Goal: Task Accomplishment & Management: Complete application form

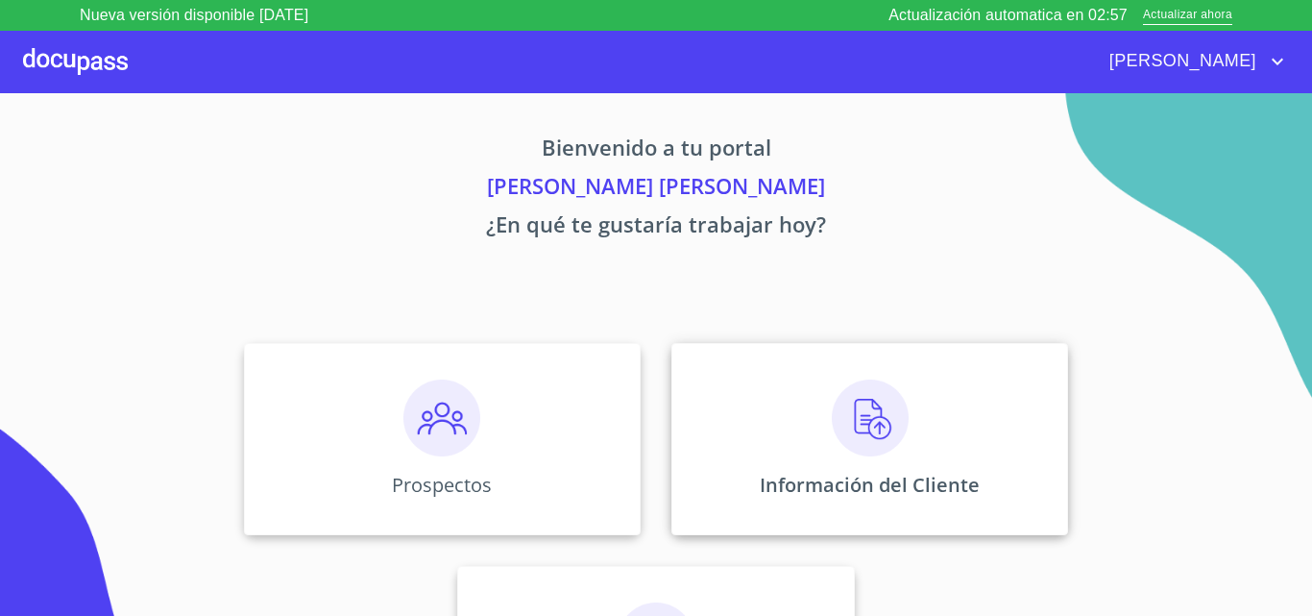
click at [851, 427] on img at bounding box center [870, 417] width 77 height 77
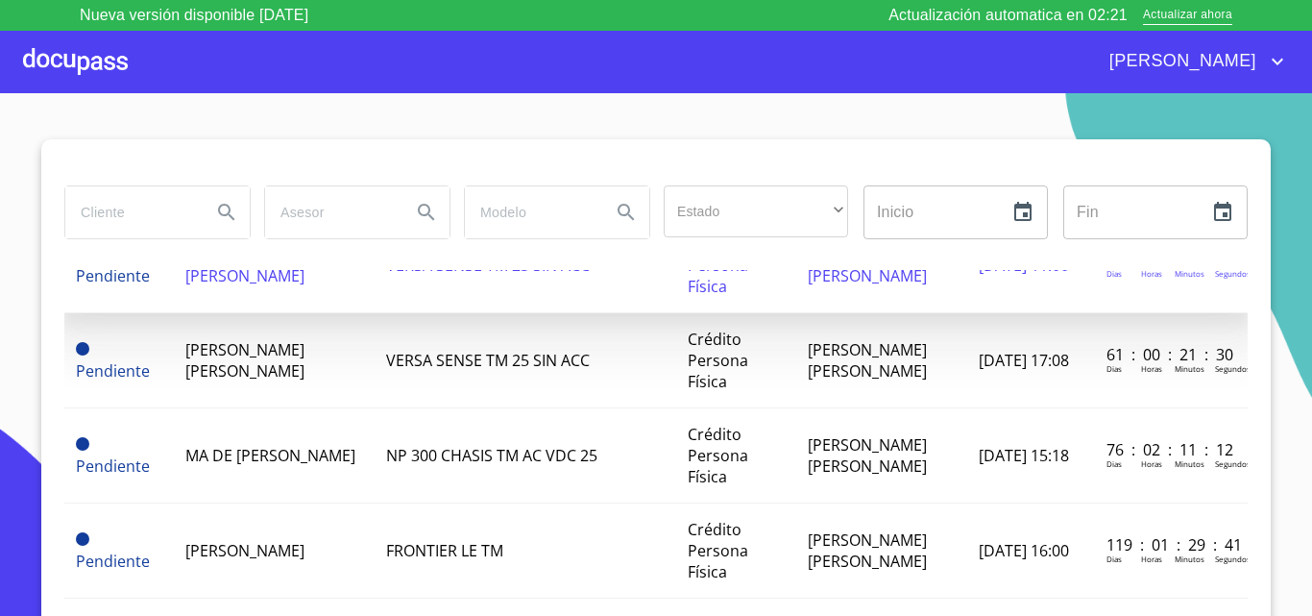
scroll to position [288, 0]
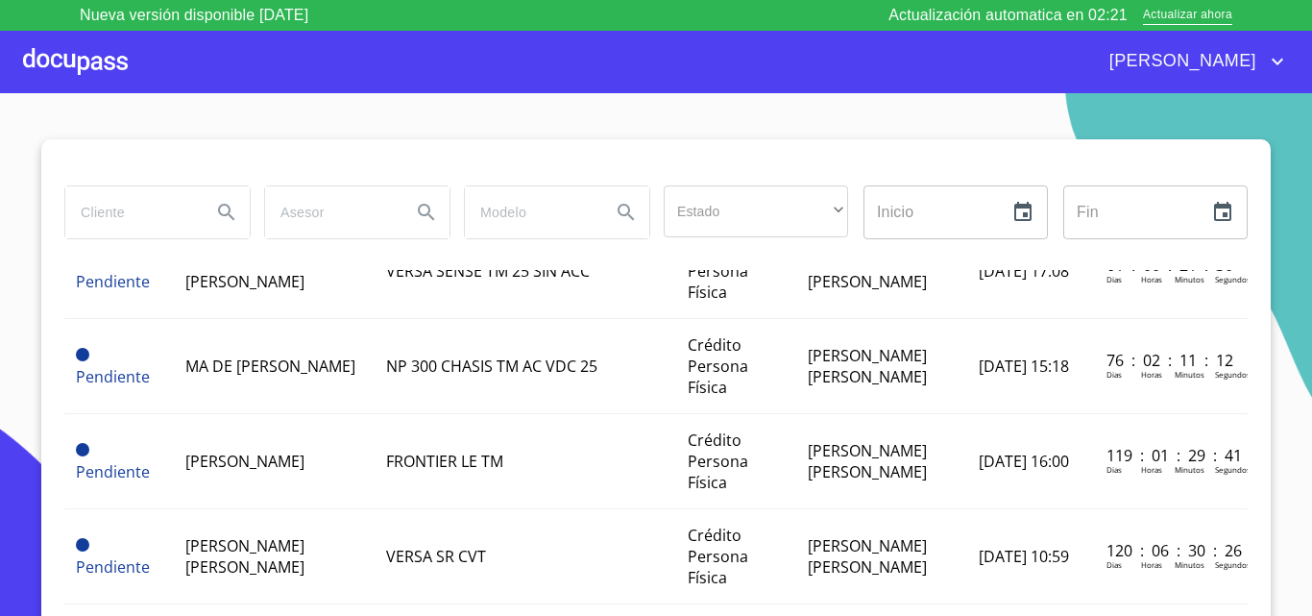
click at [73, 57] on div at bounding box center [75, 61] width 105 height 61
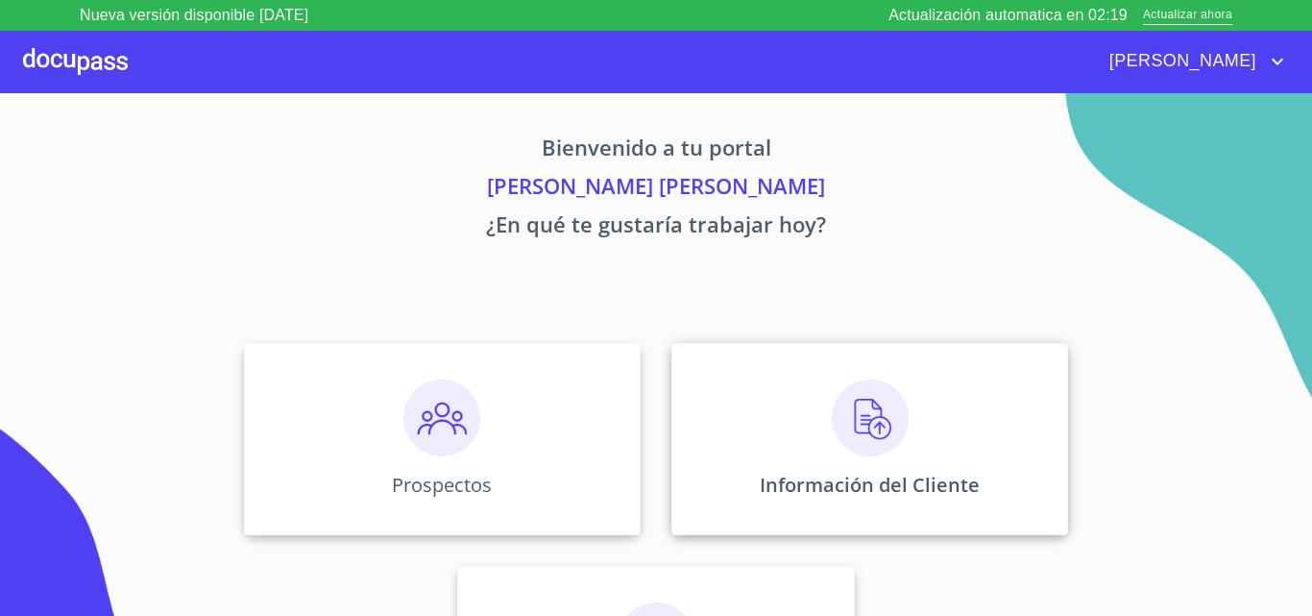
click at [848, 424] on img at bounding box center [870, 417] width 77 height 77
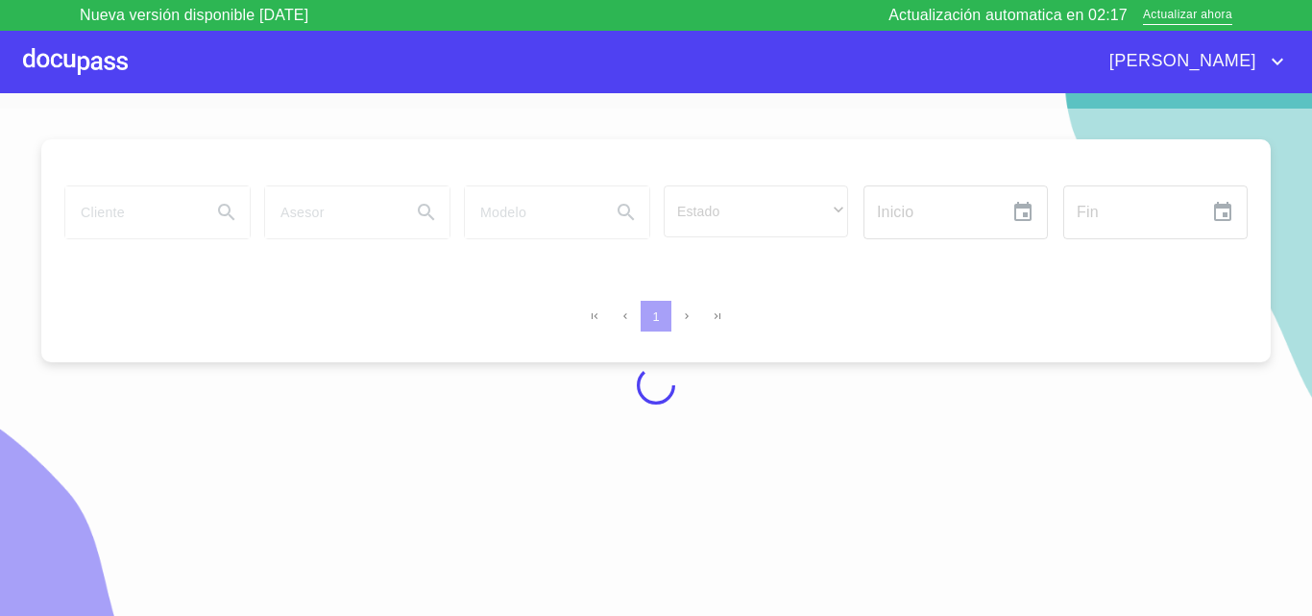
click at [167, 213] on div at bounding box center [656, 385] width 1312 height 553
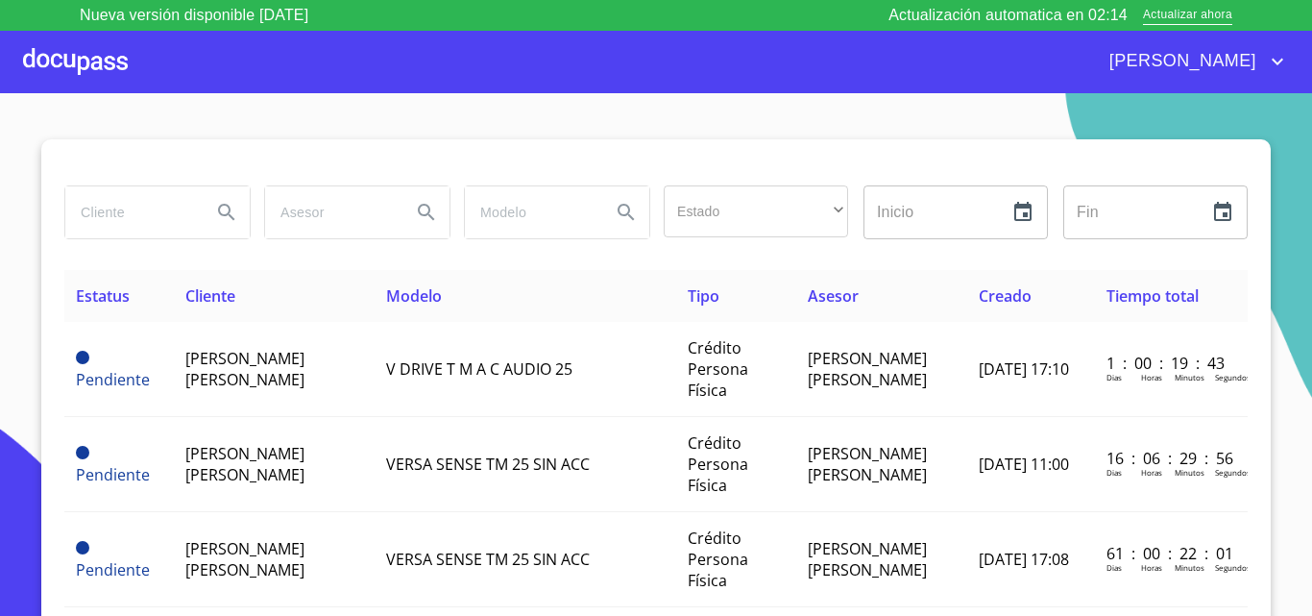
click at [185, 211] on input "search" at bounding box center [130, 212] width 131 height 52
type input "[PERSON_NAME]"
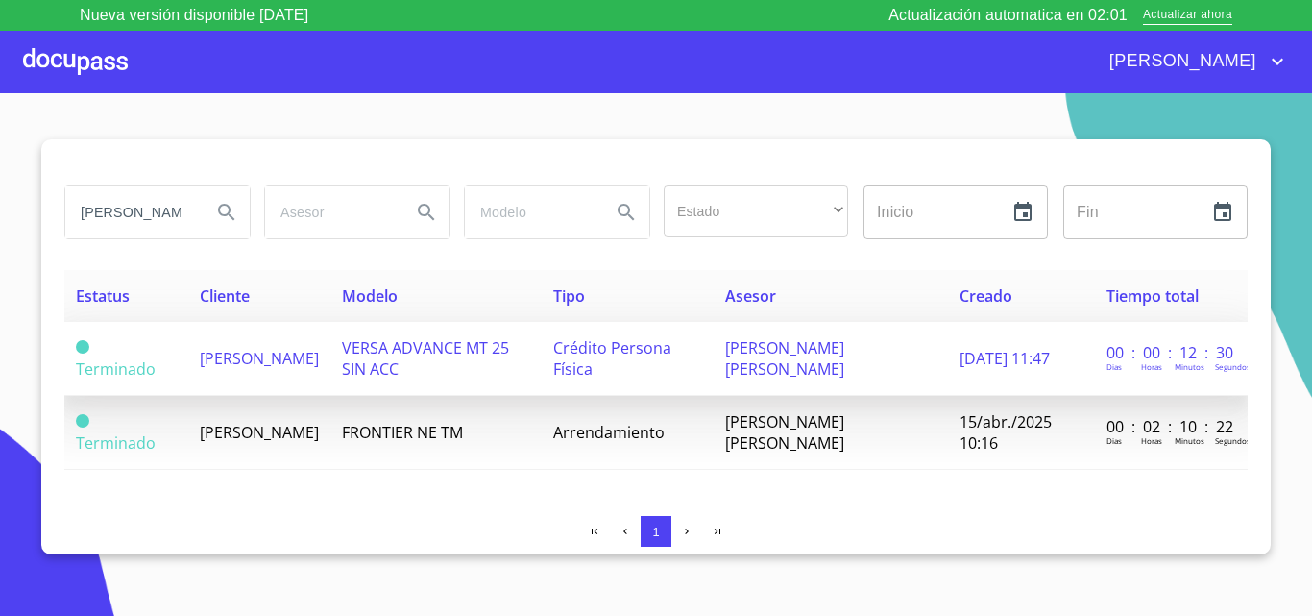
click at [788, 348] on span "[PERSON_NAME] [PERSON_NAME]" at bounding box center [784, 358] width 119 height 42
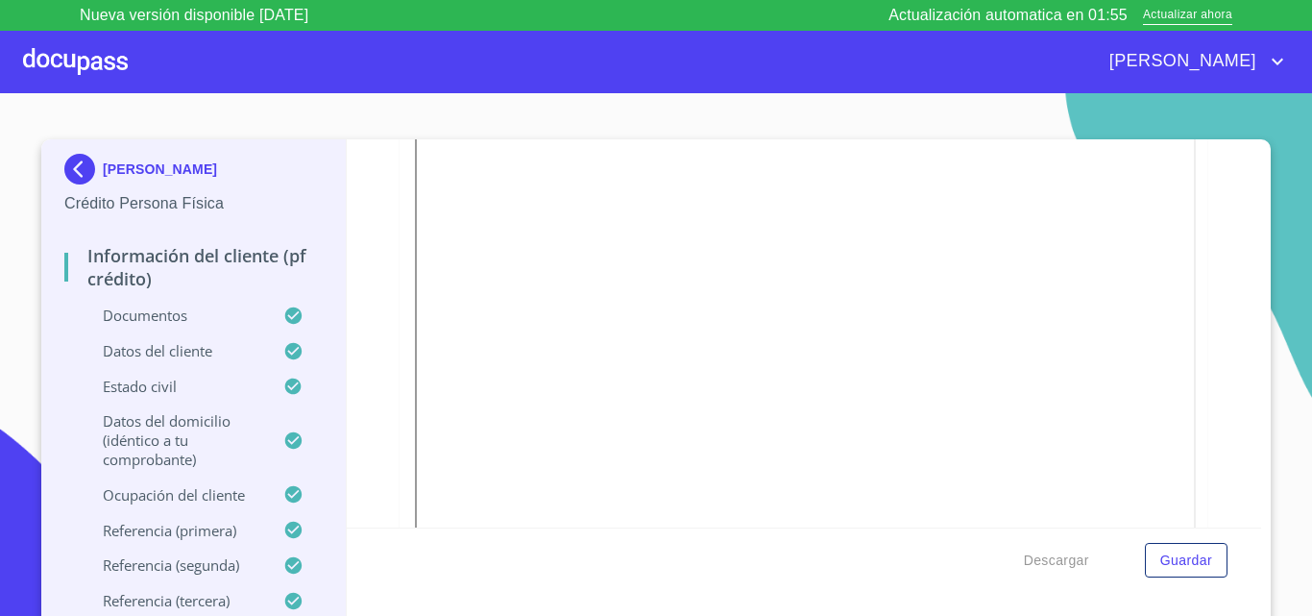
scroll to position [672, 0]
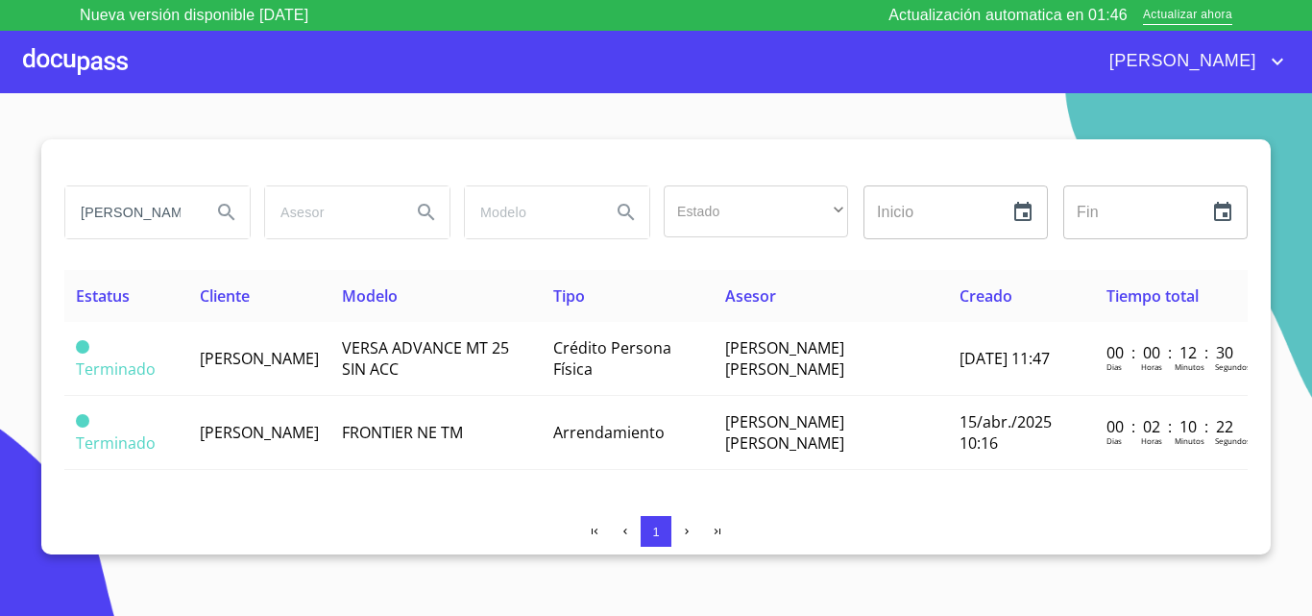
click at [60, 54] on div at bounding box center [75, 61] width 105 height 61
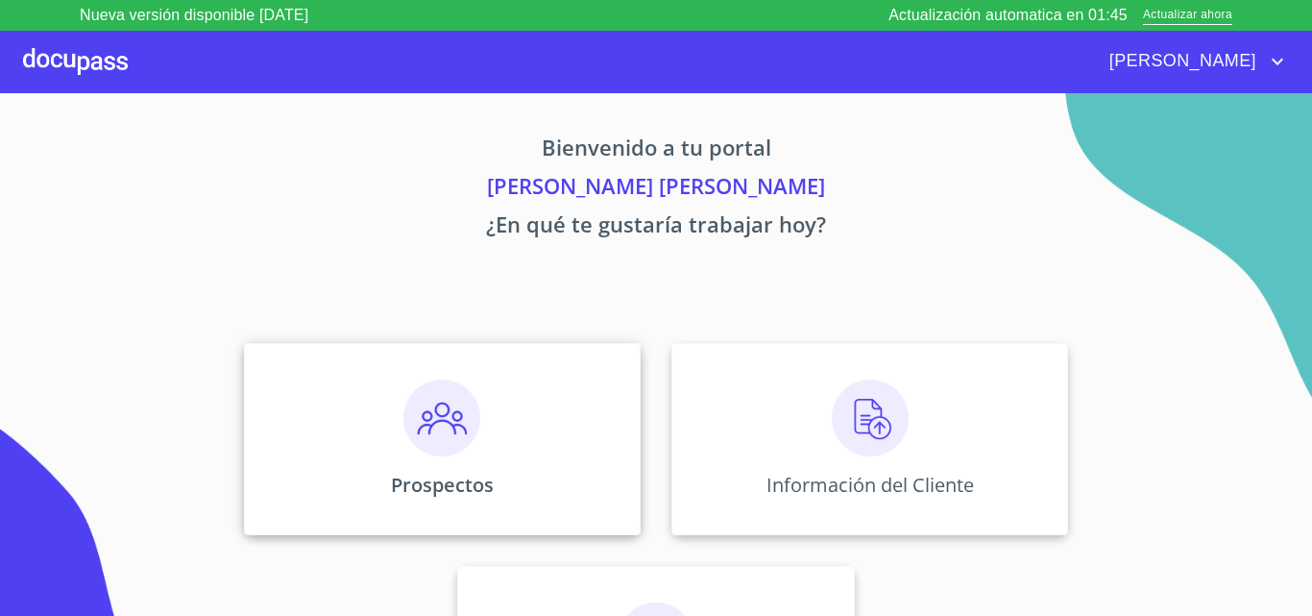
click at [435, 433] on img at bounding box center [441, 417] width 77 height 77
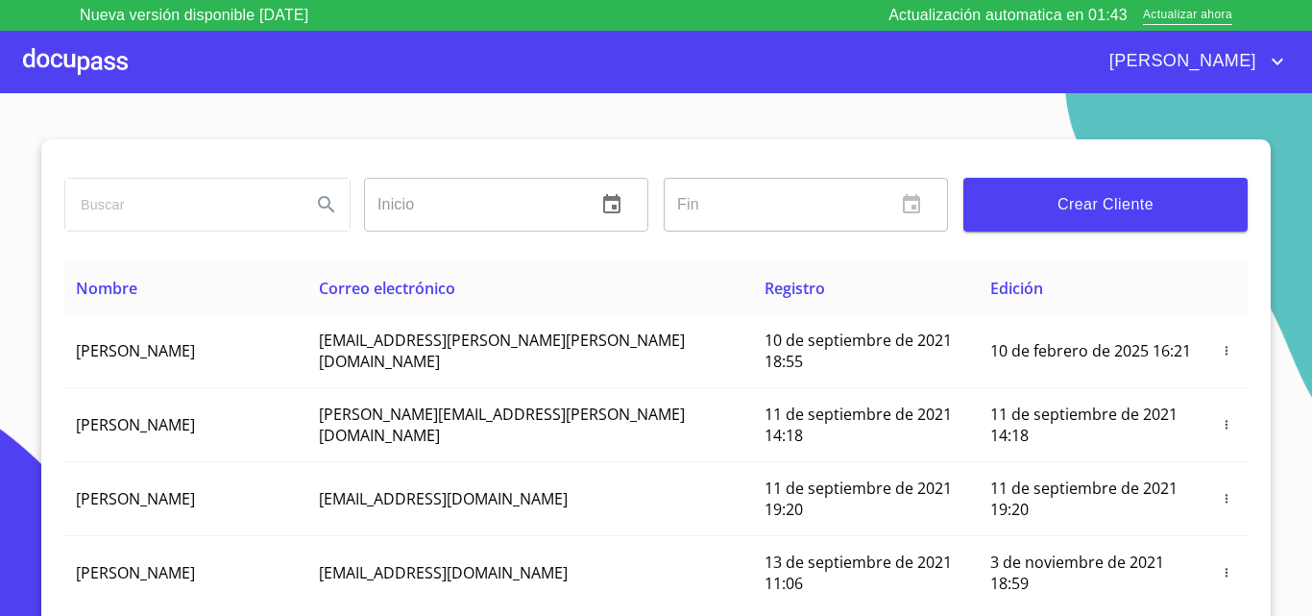
click at [242, 209] on input "search" at bounding box center [180, 205] width 231 height 52
type input "[PERSON_NAME]"
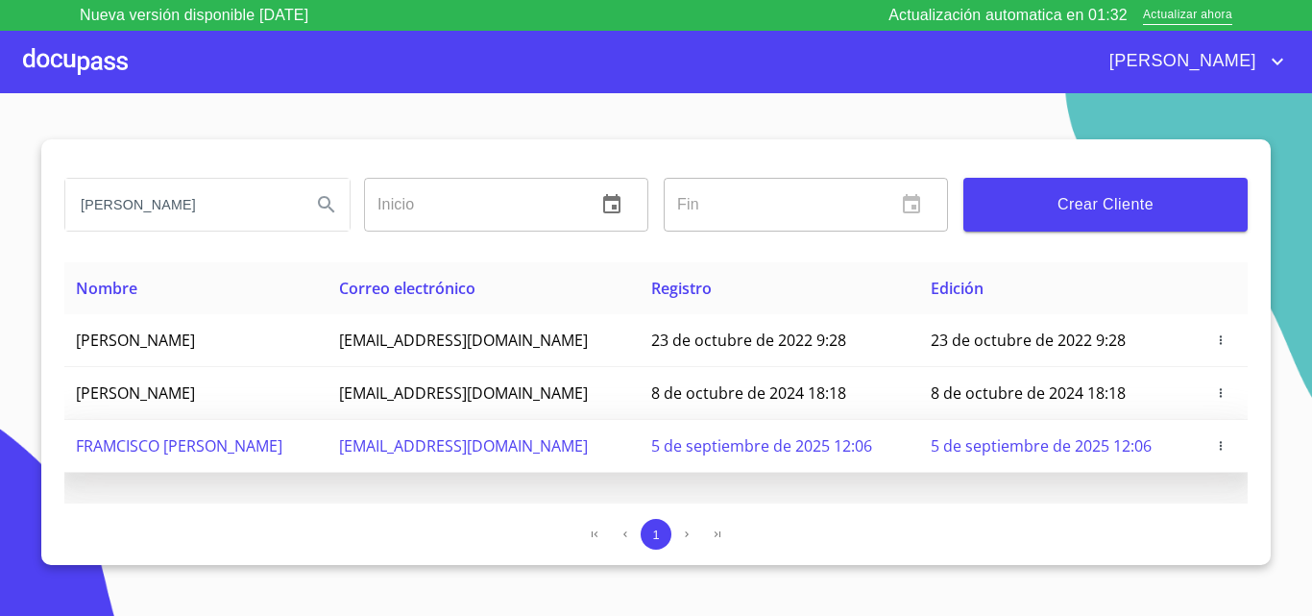
click at [966, 449] on span "5 de septiembre de 2025 12:06" at bounding box center [1041, 445] width 221 height 21
click at [452, 448] on span "[EMAIL_ADDRESS][DOMAIN_NAME]" at bounding box center [463, 445] width 249 height 21
click at [1062, 450] on span "5 de septiembre de 2025 12:06" at bounding box center [1041, 445] width 221 height 21
click at [1224, 447] on icon "button" at bounding box center [1220, 445] width 13 height 13
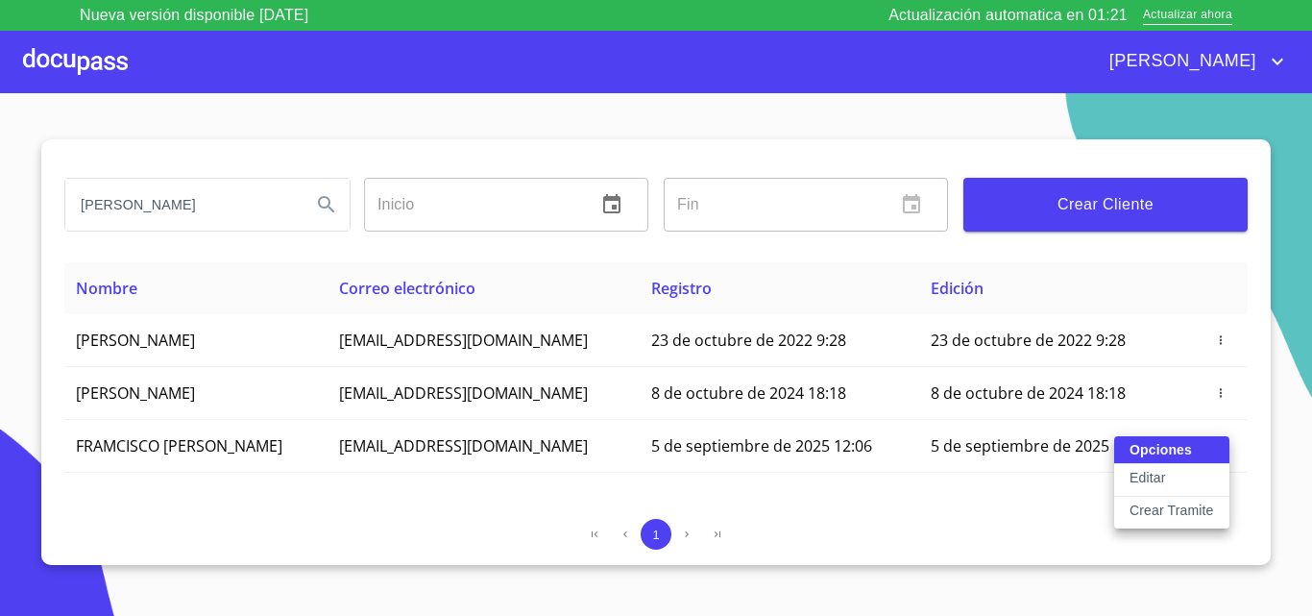
click at [1197, 477] on button "Editar" at bounding box center [1171, 480] width 115 height 33
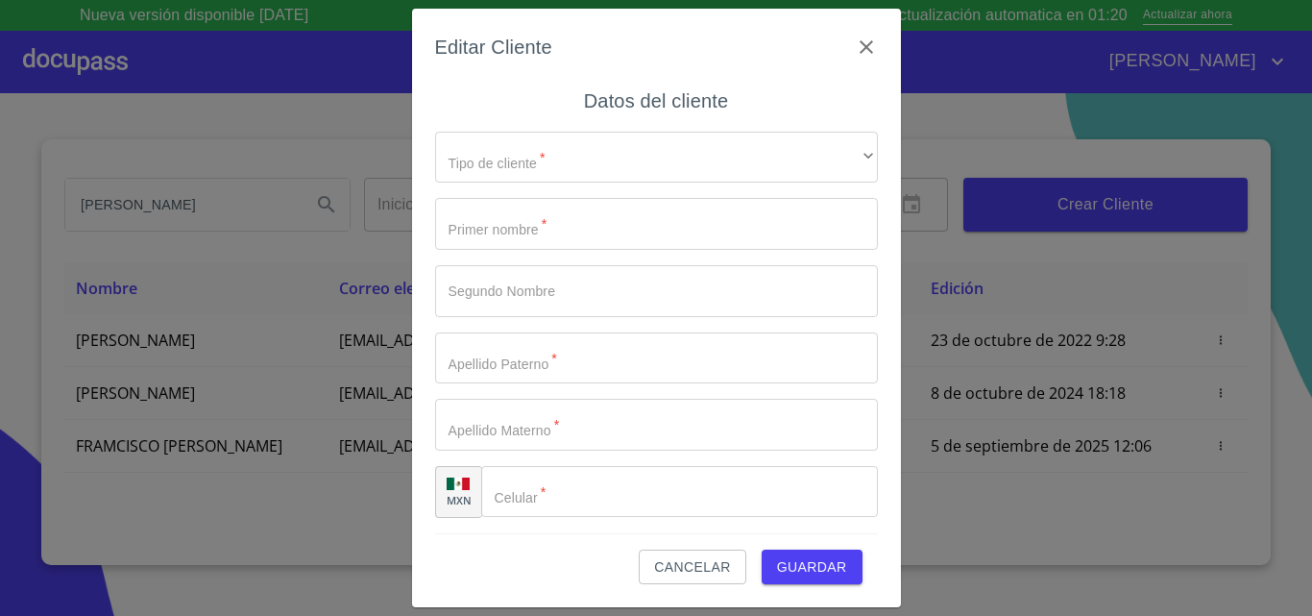
type input "FRAMCISCO"
type input "[PERSON_NAME]"
type input "DIAZ"
type input "[PERSON_NAME]"
type input "[PHONE_NUMBER]"
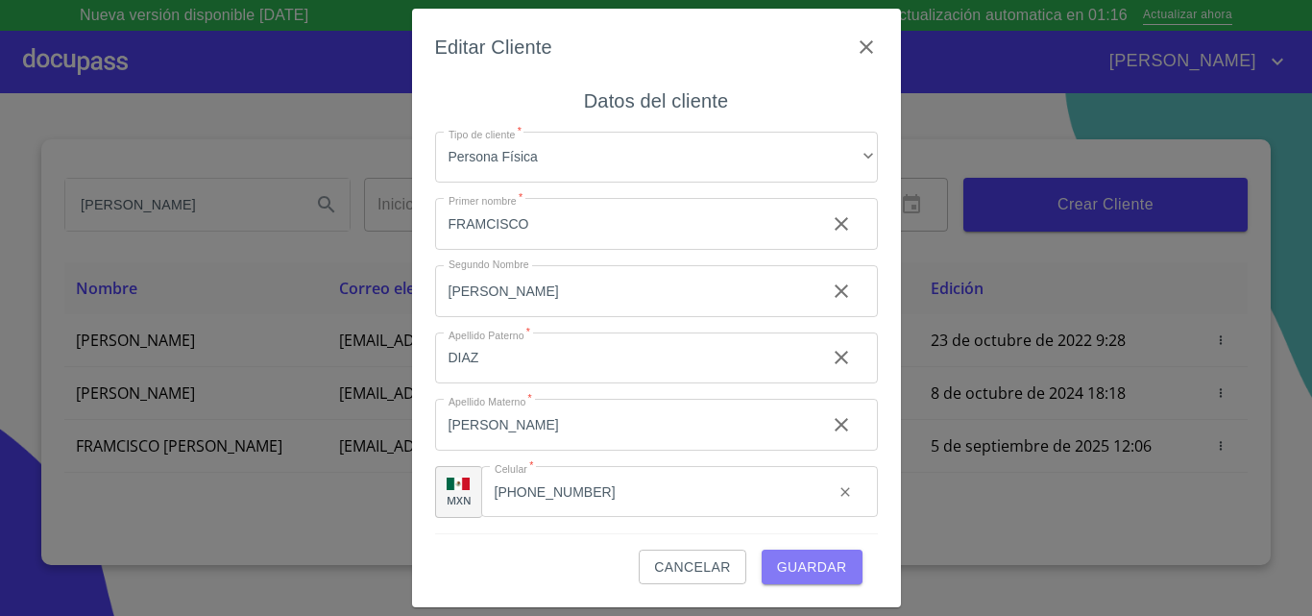
click at [835, 567] on span "Guardar" at bounding box center [812, 567] width 70 height 24
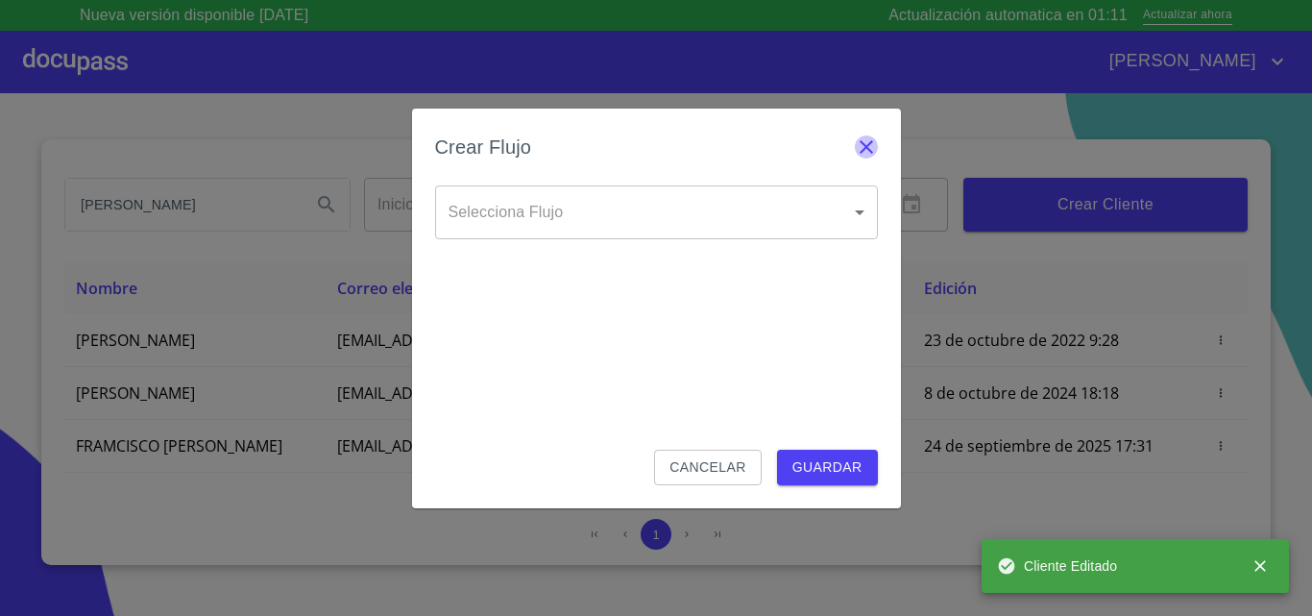
click at [861, 156] on icon "button" at bounding box center [866, 146] width 23 height 23
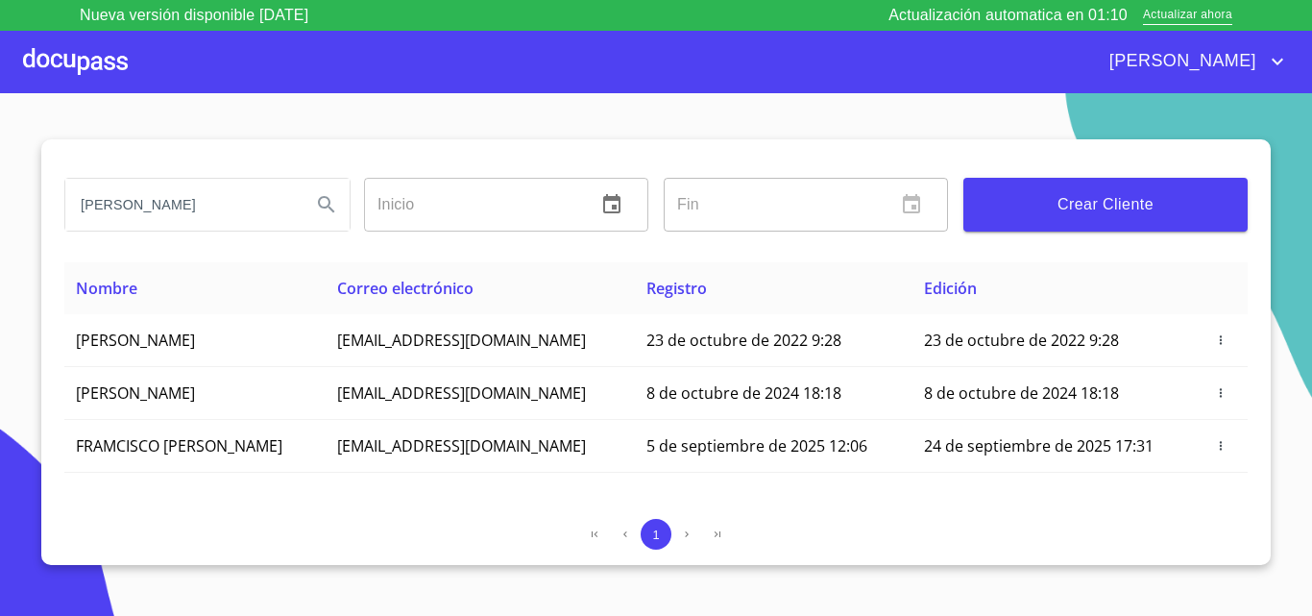
click at [85, 59] on div at bounding box center [75, 61] width 105 height 61
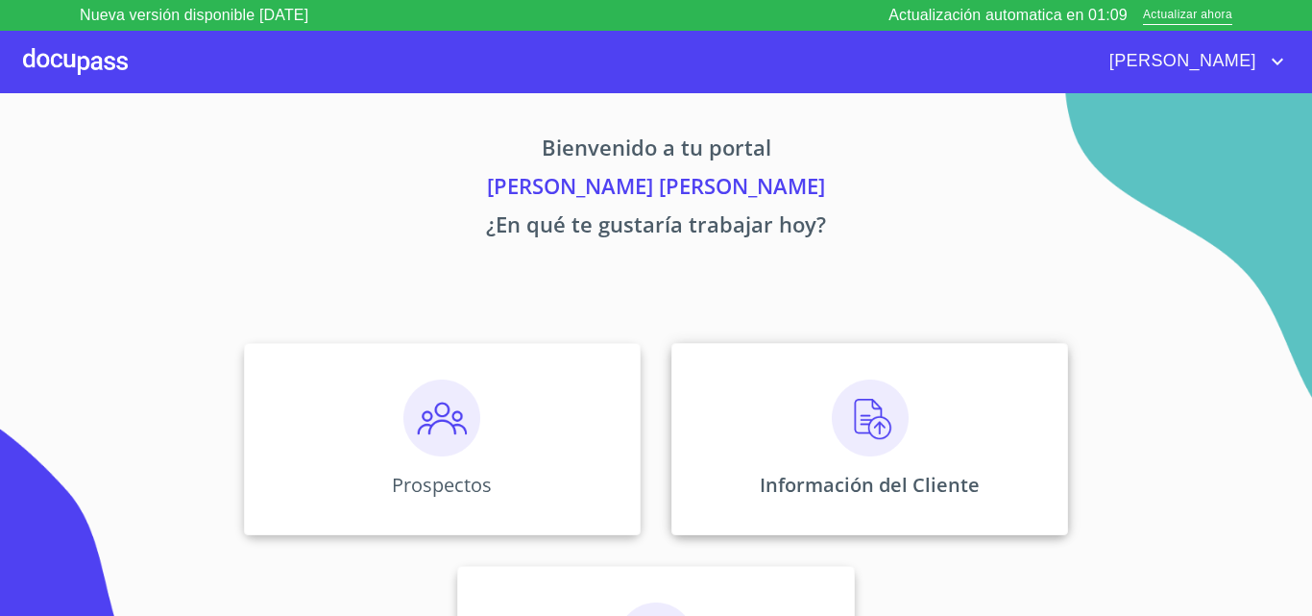
click at [883, 444] on img at bounding box center [870, 417] width 77 height 77
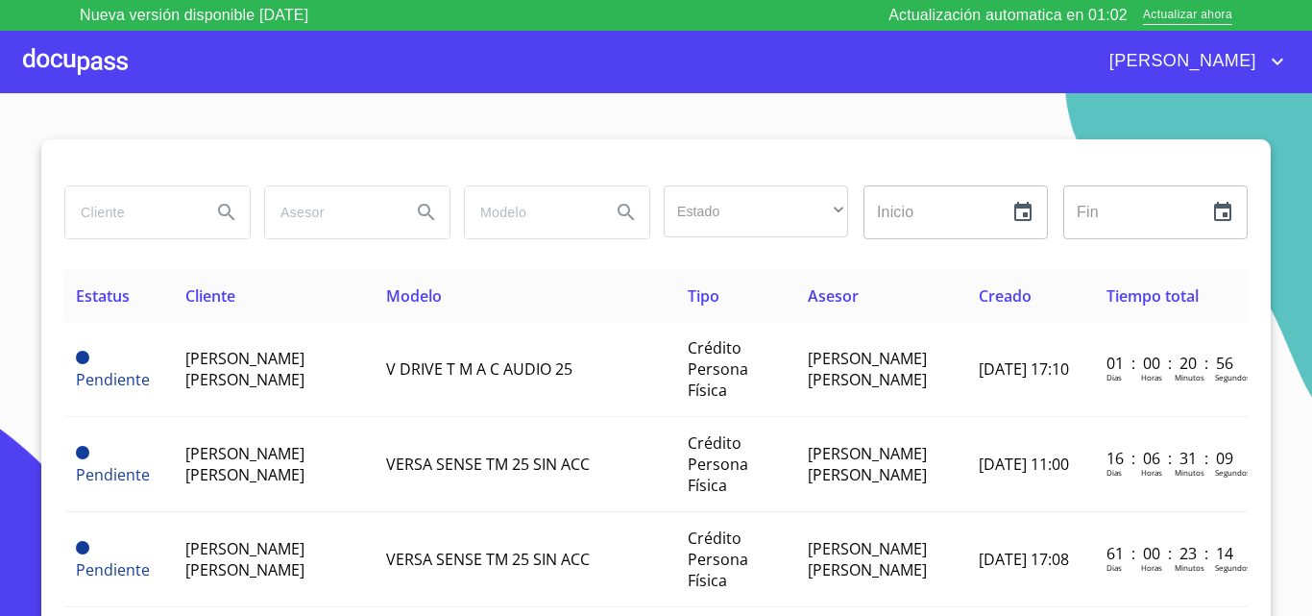
click at [173, 224] on input "search" at bounding box center [130, 212] width 131 height 52
type input "[PERSON_NAME]"
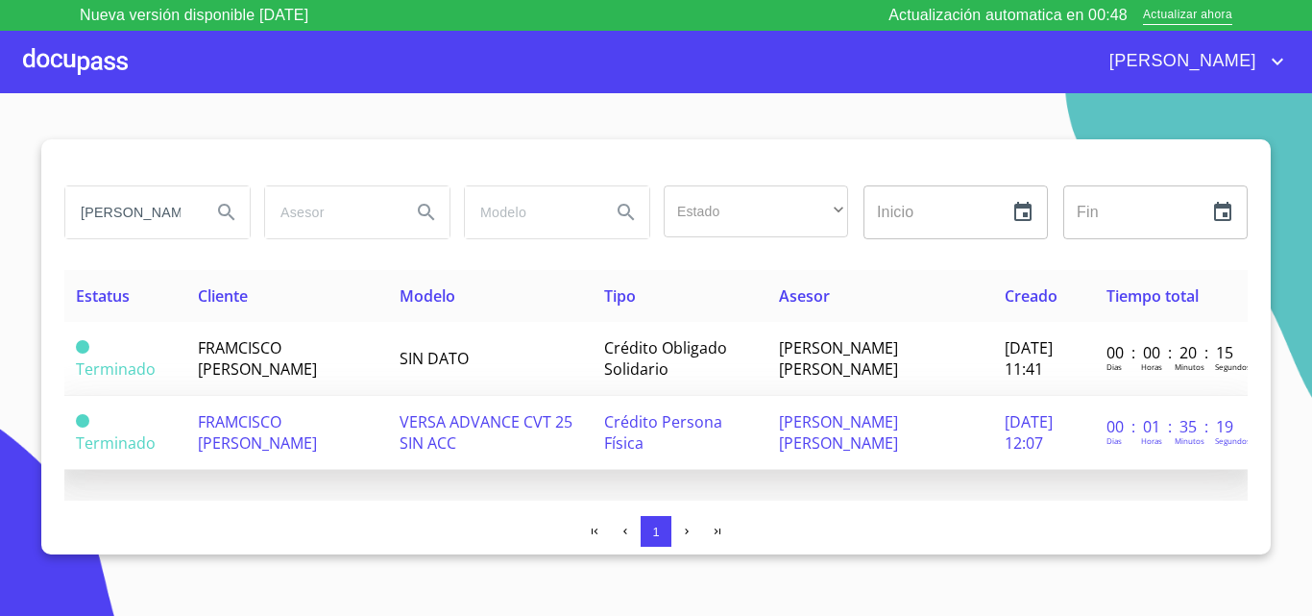
click at [394, 413] on td "VERSA ADVANCE CVT 25 SIN ACC" at bounding box center [490, 433] width 205 height 74
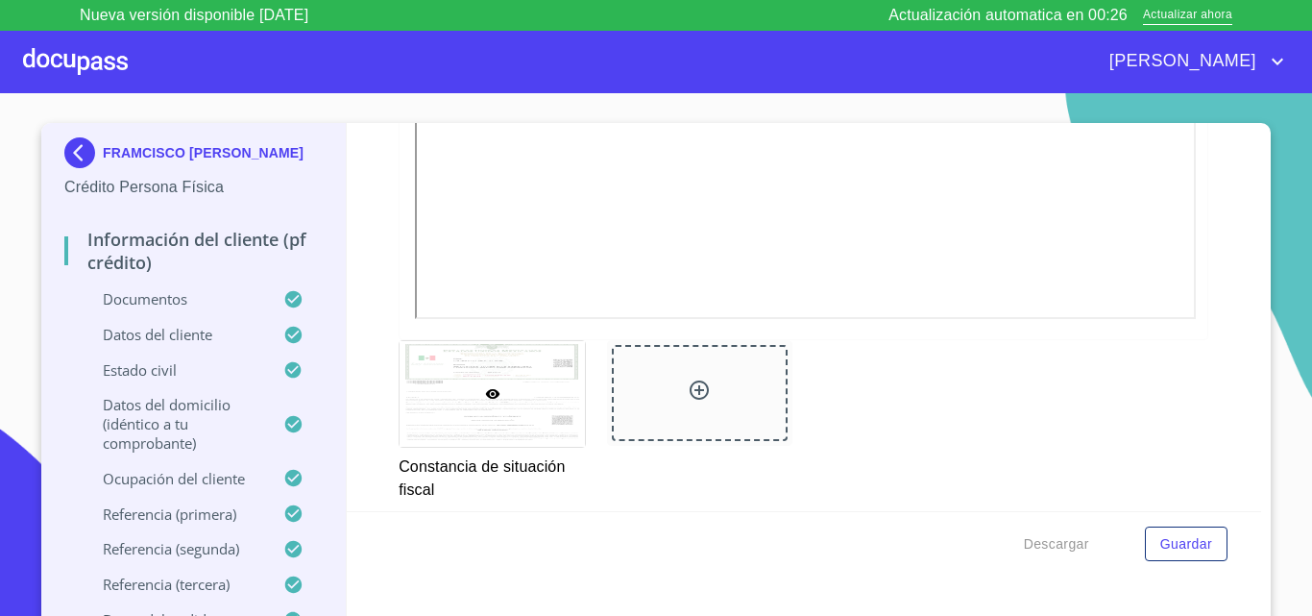
scroll to position [5124, 0]
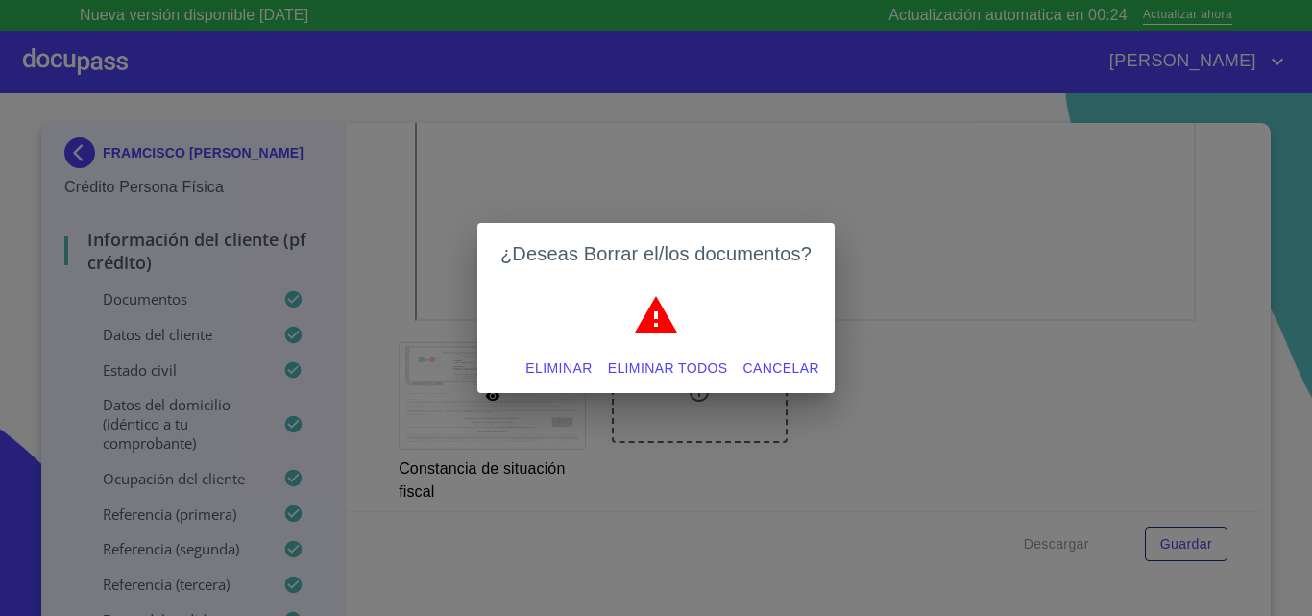
click at [585, 360] on span "Eliminar" at bounding box center [558, 368] width 66 height 24
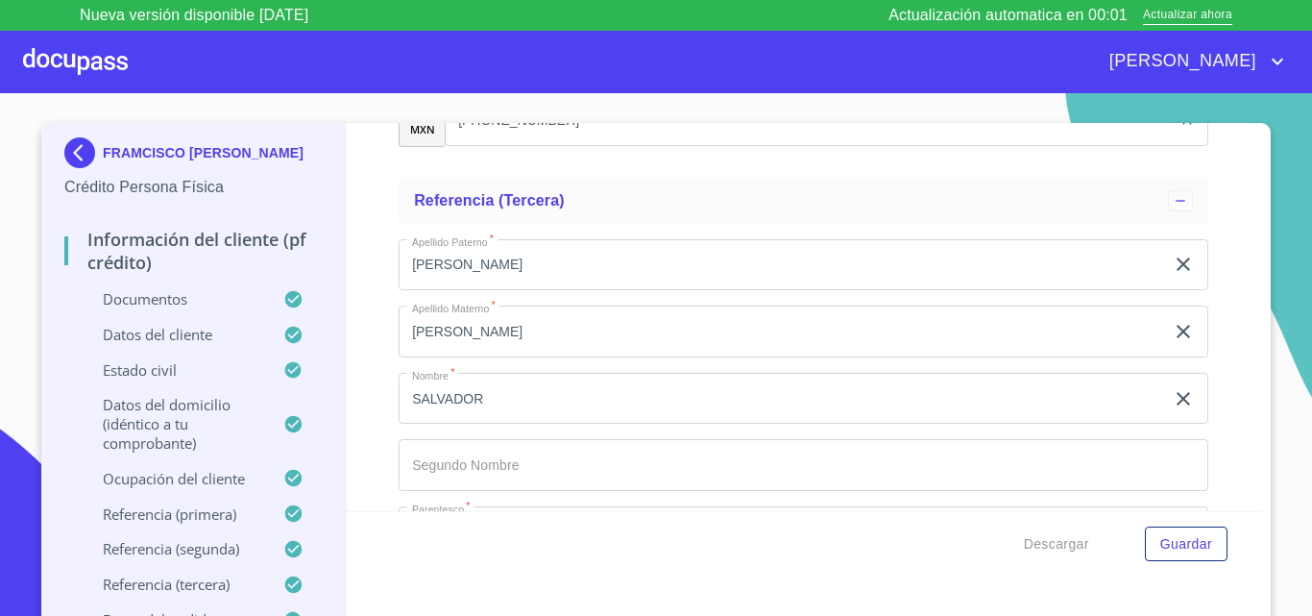
scroll to position [10407, 0]
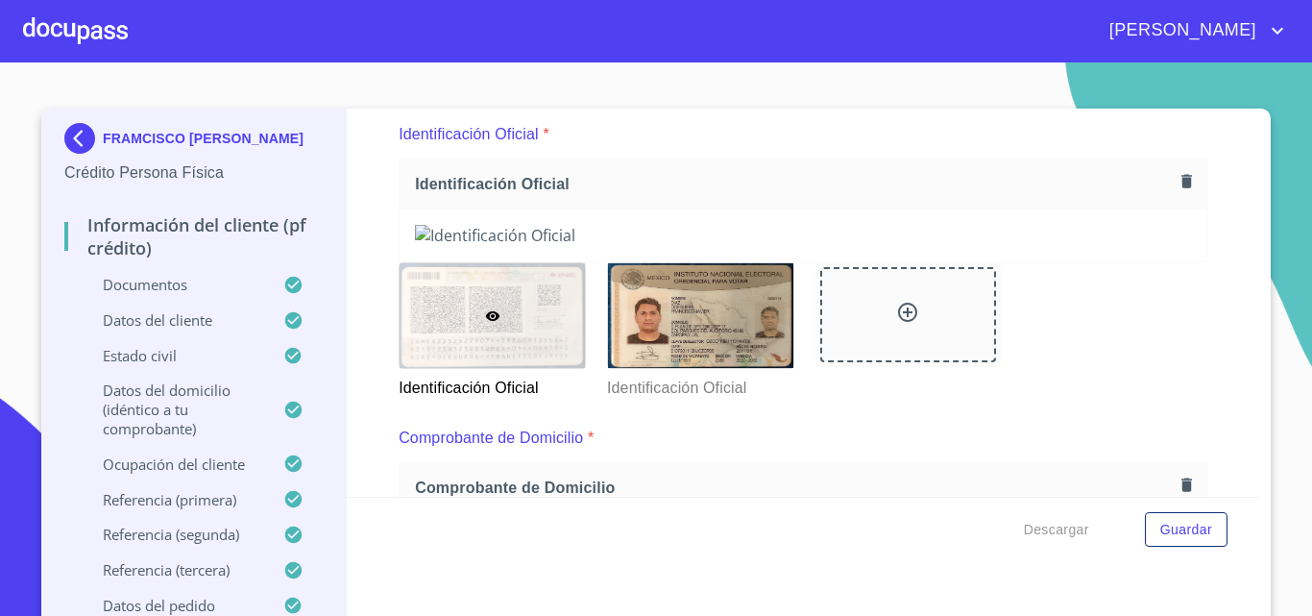
scroll to position [288, 0]
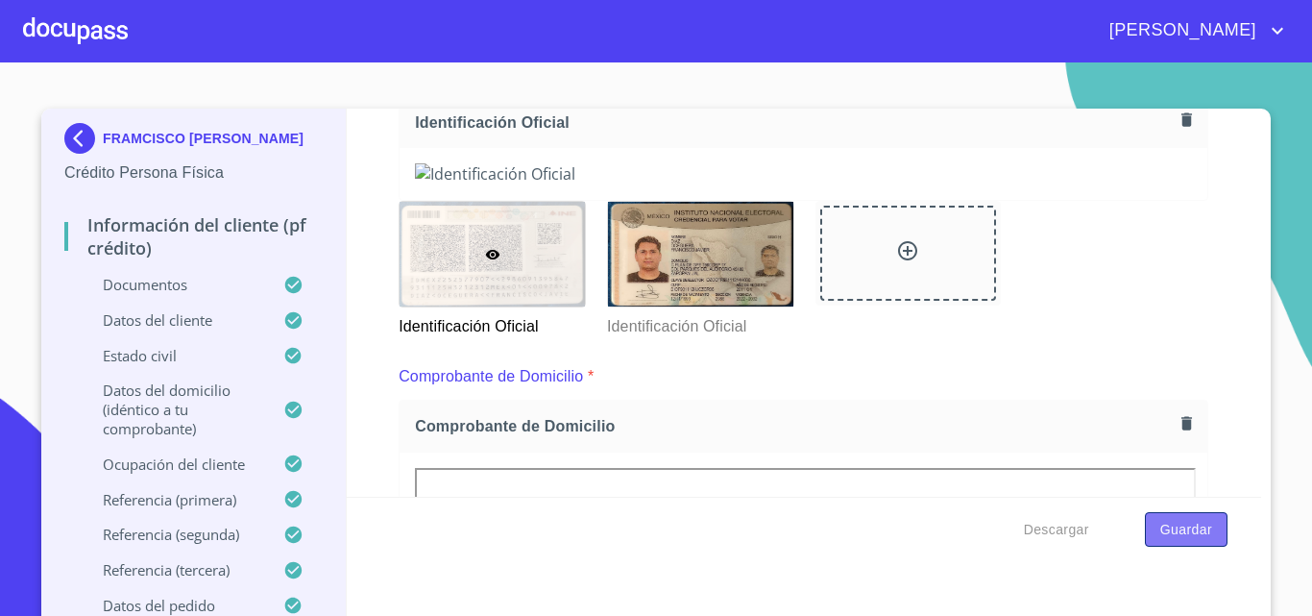
click at [1190, 530] on span "Guardar" at bounding box center [1186, 530] width 52 height 24
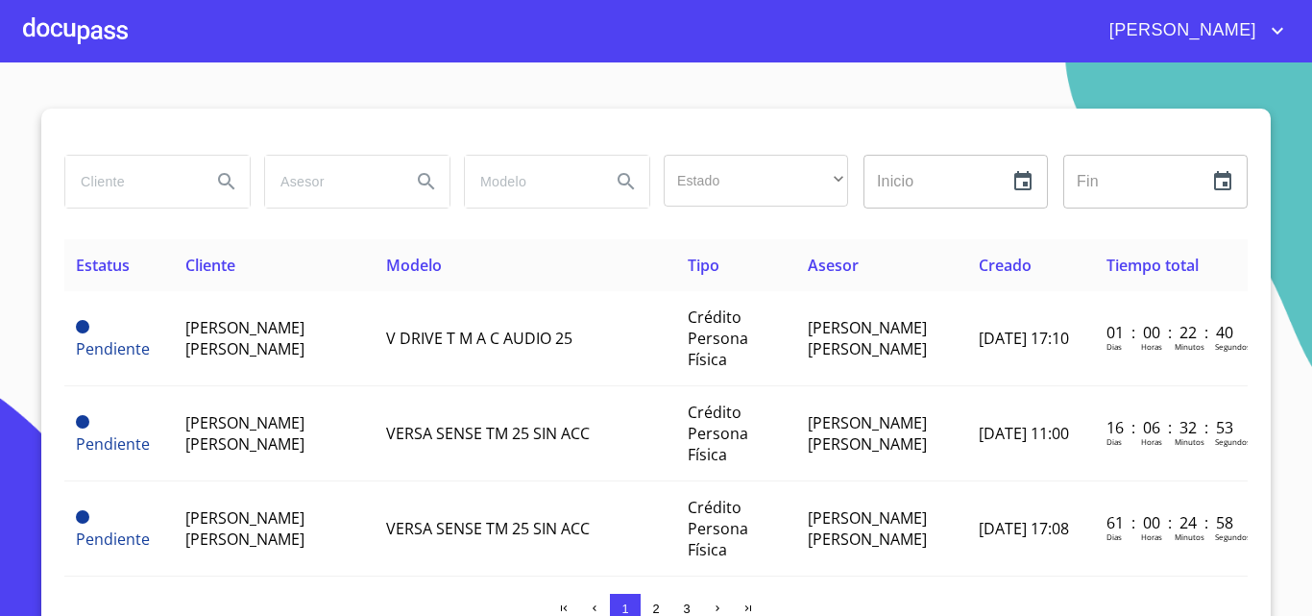
click at [70, 36] on div at bounding box center [75, 30] width 105 height 61
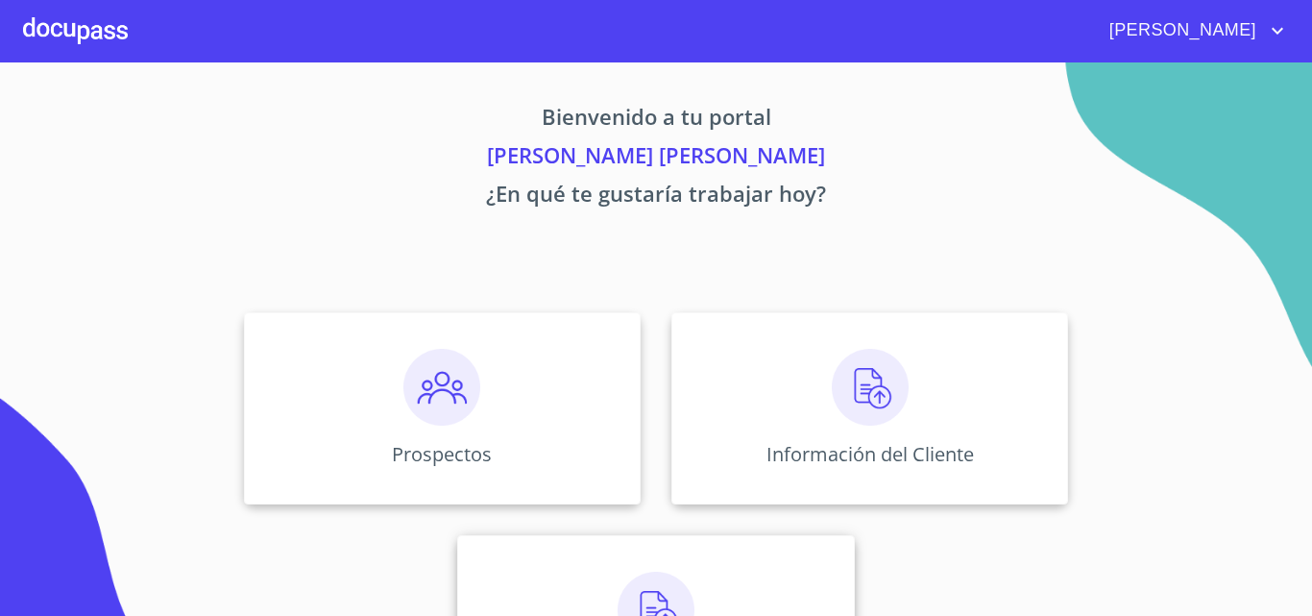
scroll to position [127, 0]
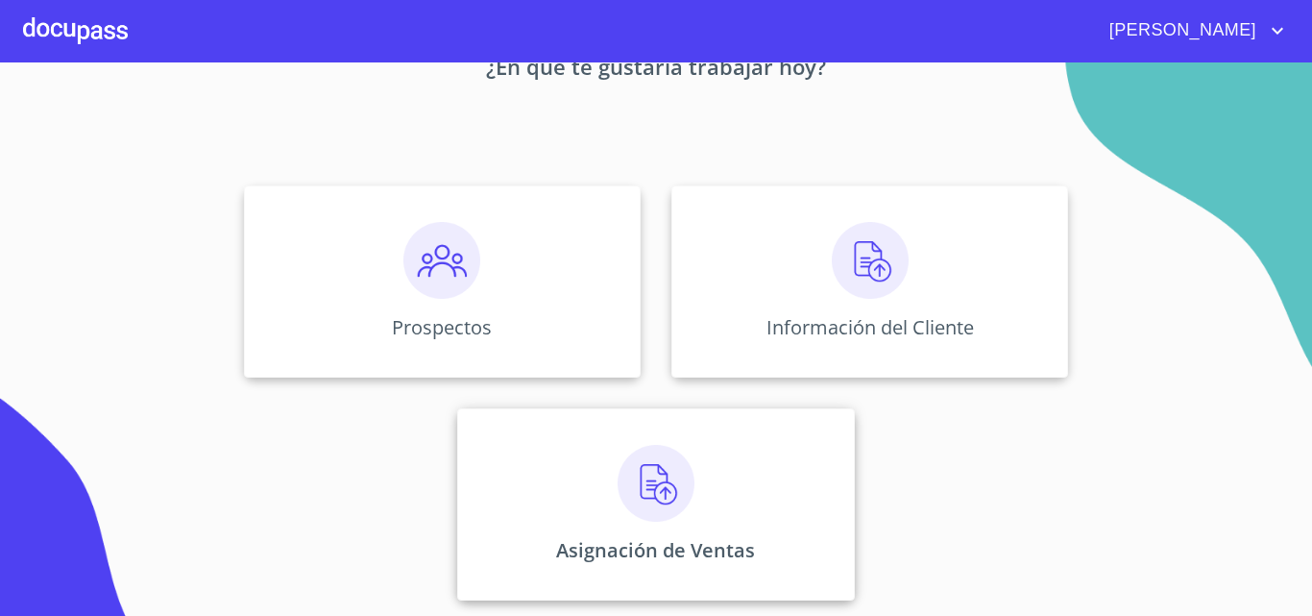
click at [645, 494] on img at bounding box center [656, 483] width 77 height 77
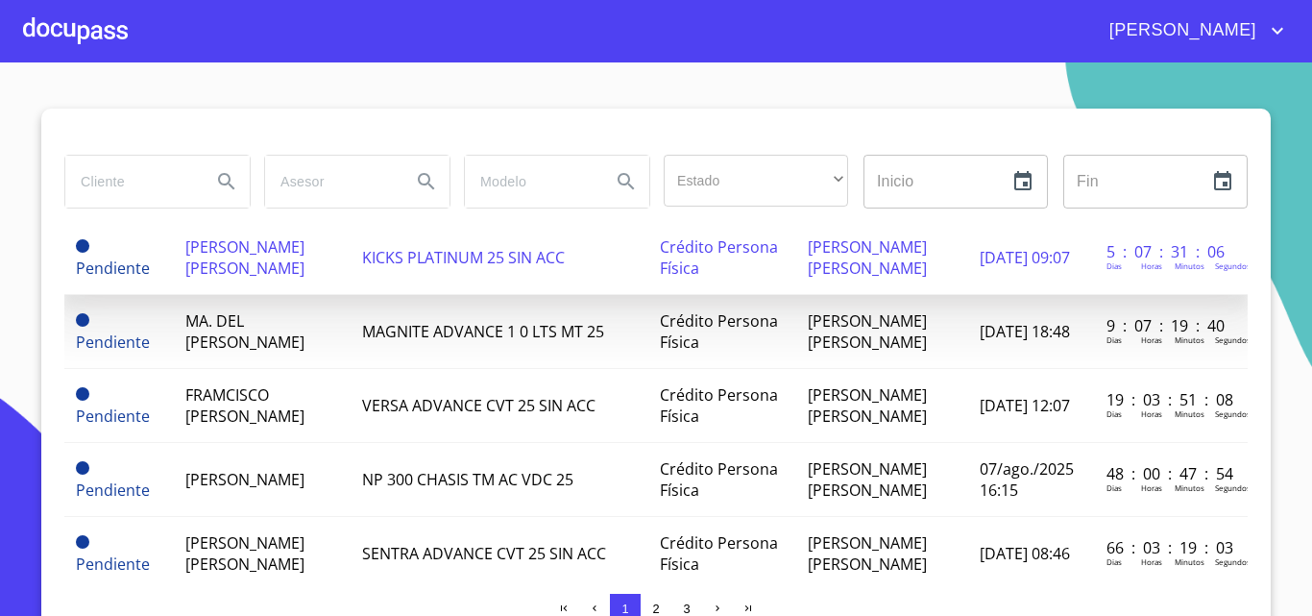
scroll to position [192, 0]
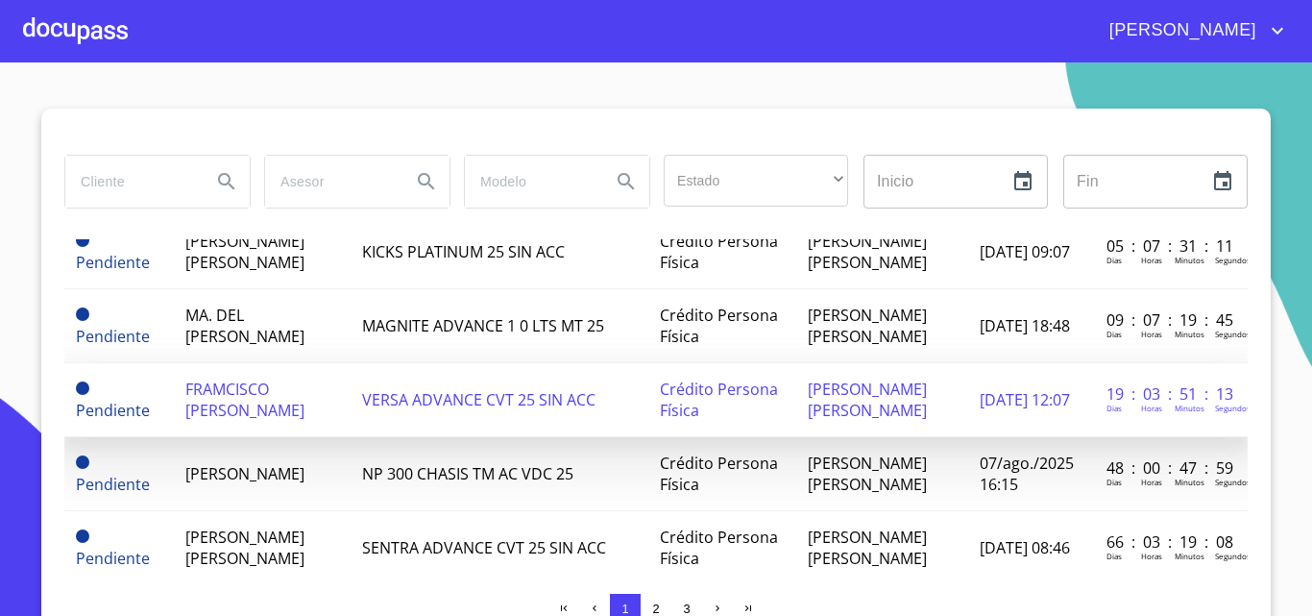
click at [264, 421] on span "FRAMCISCO [PERSON_NAME]" at bounding box center [244, 399] width 119 height 42
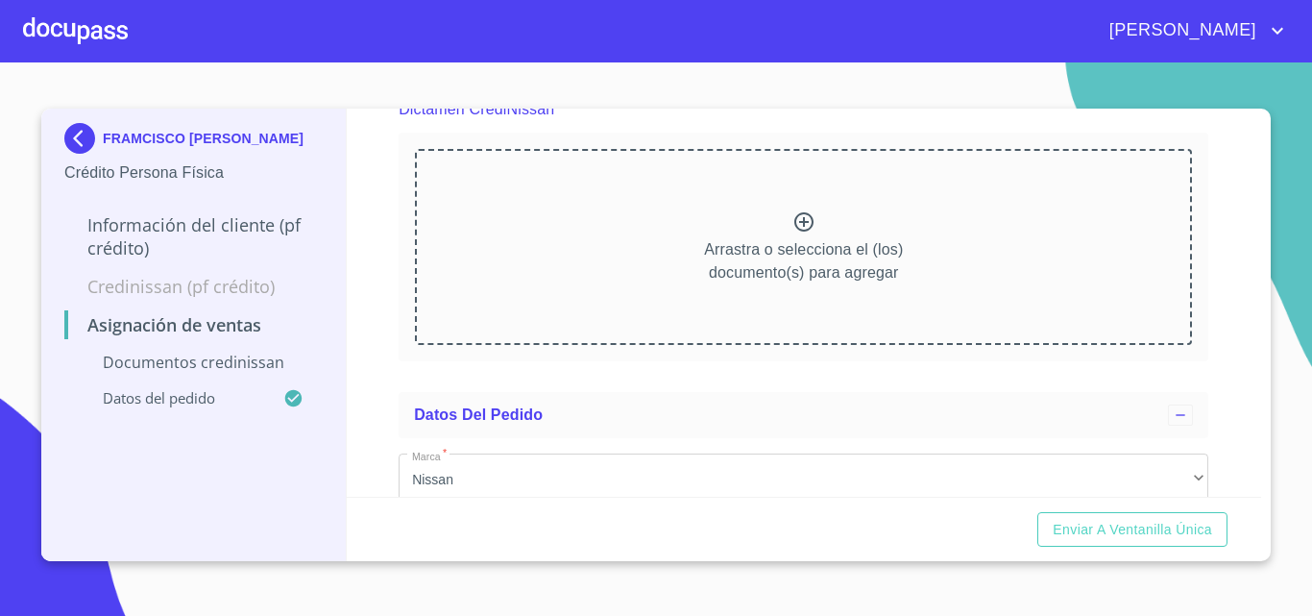
scroll to position [192, 0]
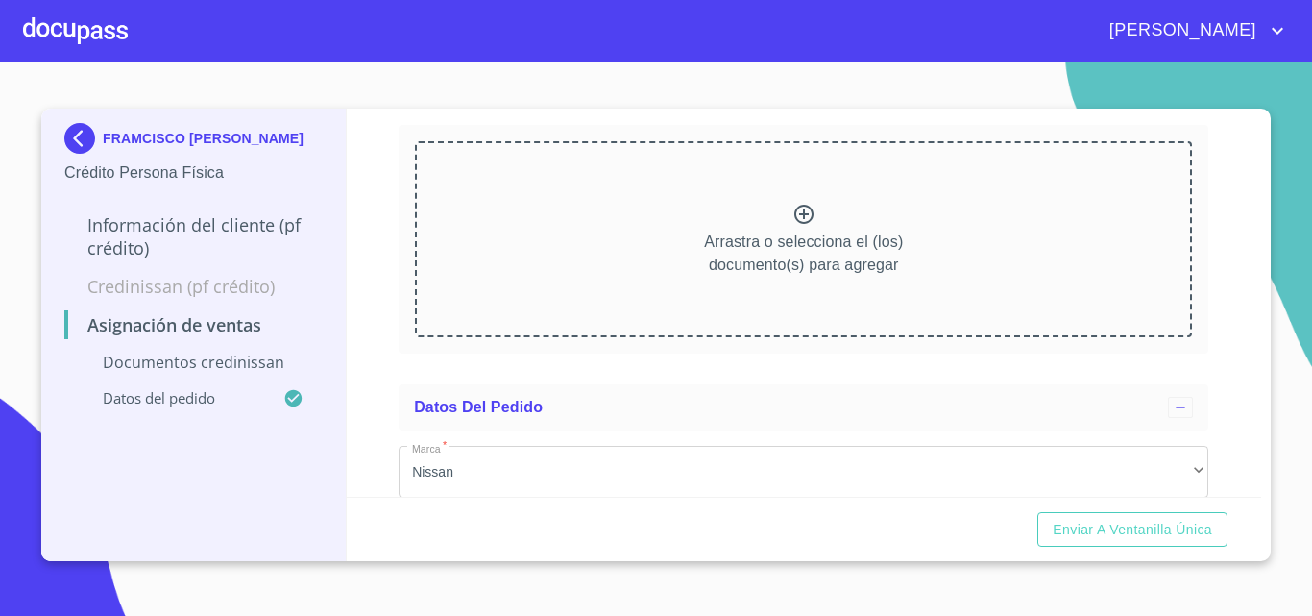
click at [799, 204] on icon at bounding box center [803, 214] width 23 height 23
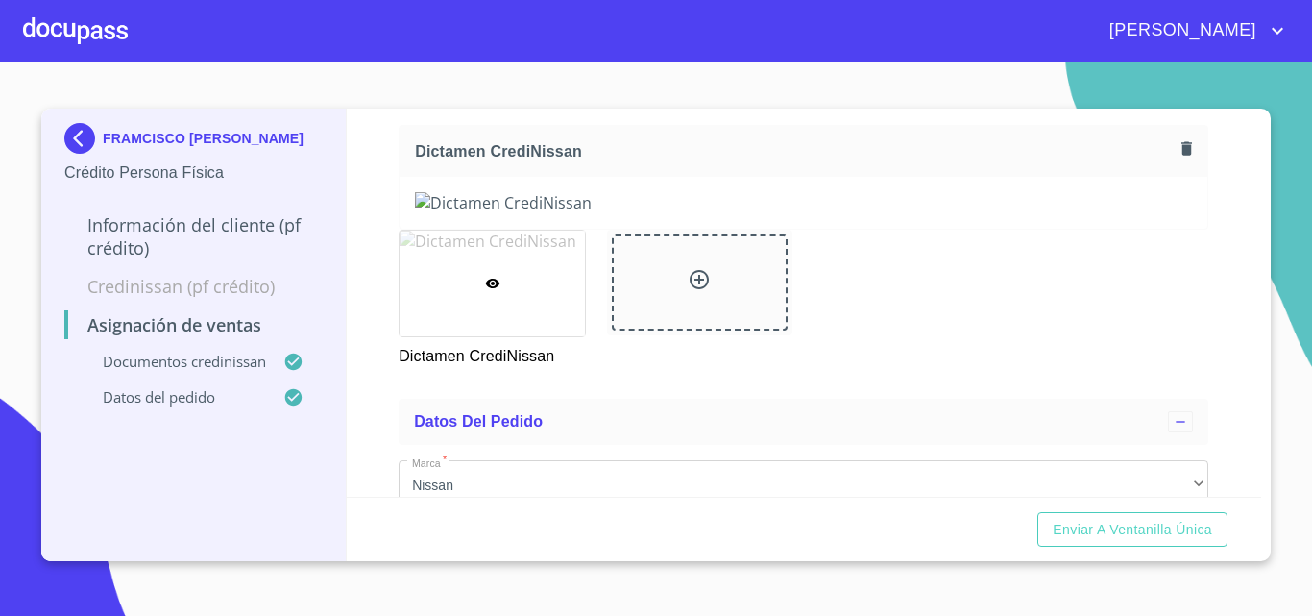
click at [393, 337] on div "Asignación de Ventas Documentos CrediNissan Dictamen CrediNissan * Dictamen Cre…" at bounding box center [804, 303] width 915 height 388
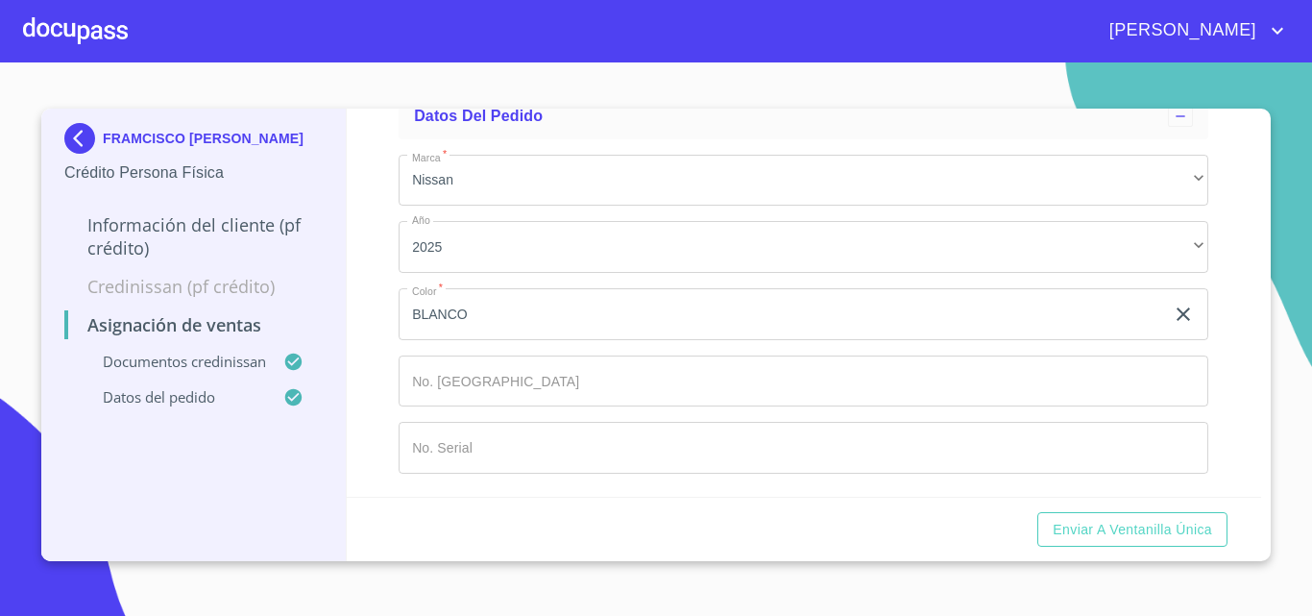
scroll to position [1470, 0]
click at [1159, 523] on span "Enviar a Ventanilla única" at bounding box center [1132, 530] width 159 height 24
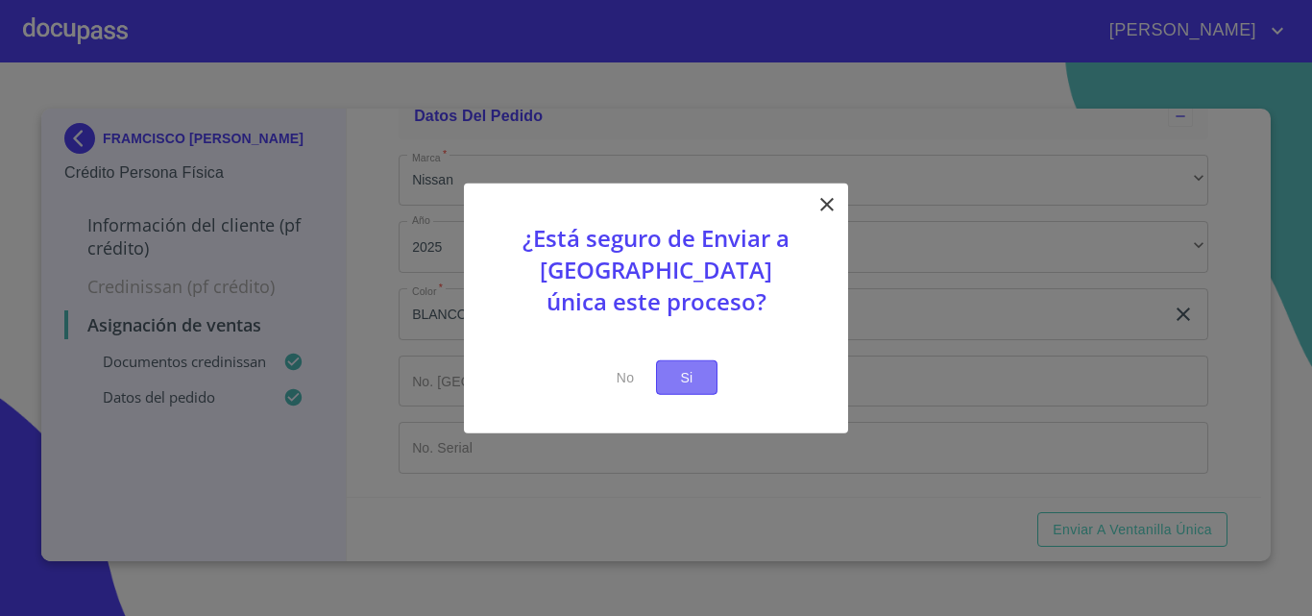
click at [696, 373] on span "Si" at bounding box center [686, 377] width 31 height 24
